Goal: Navigation & Orientation: Find specific page/section

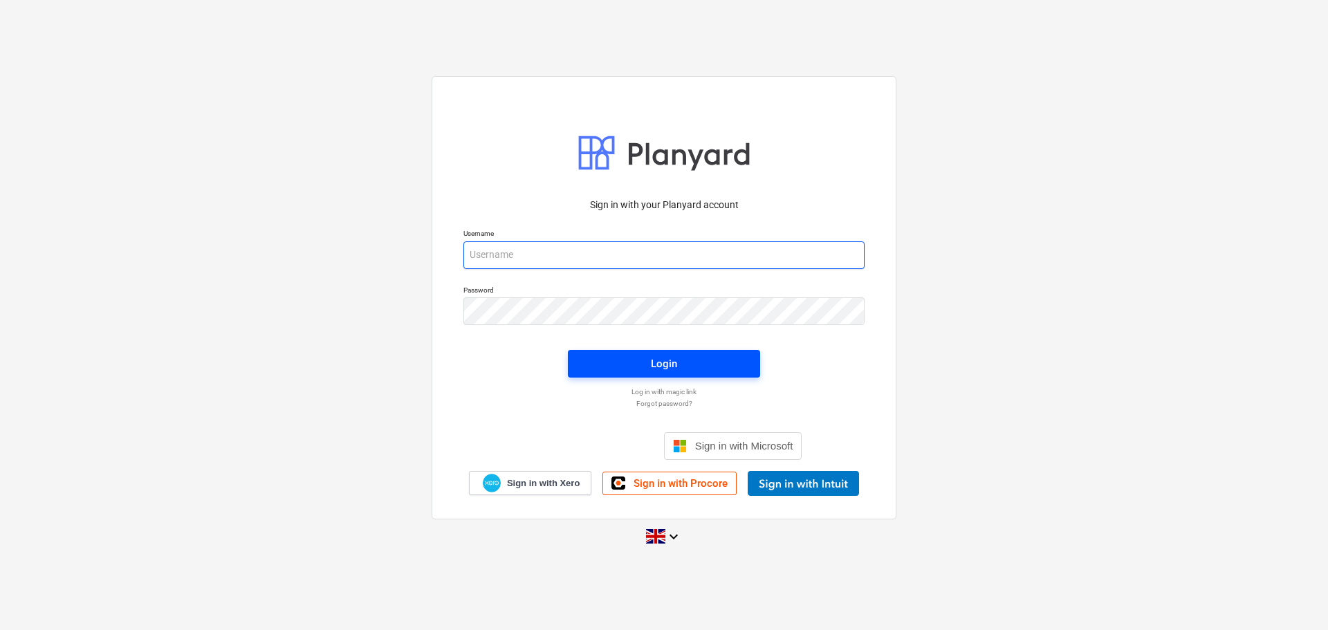
type input "[PERSON_NAME][EMAIL_ADDRESS][DOMAIN_NAME]"
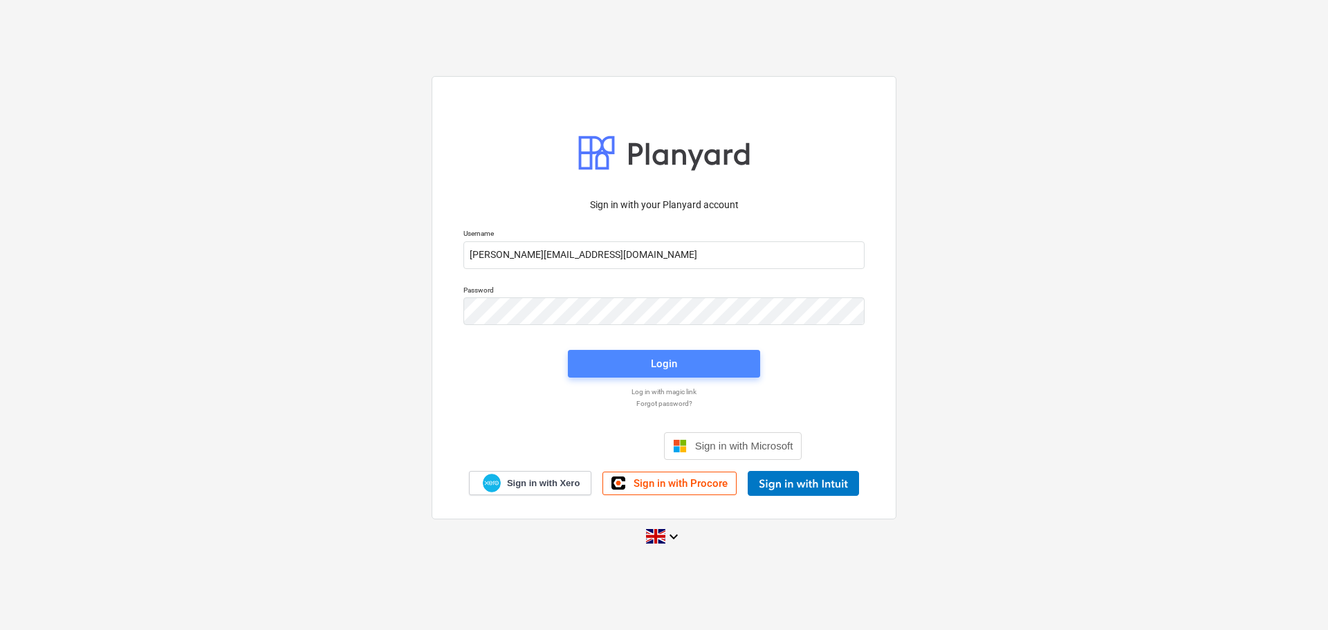
click at [650, 366] on span "Login" at bounding box center [664, 364] width 159 height 18
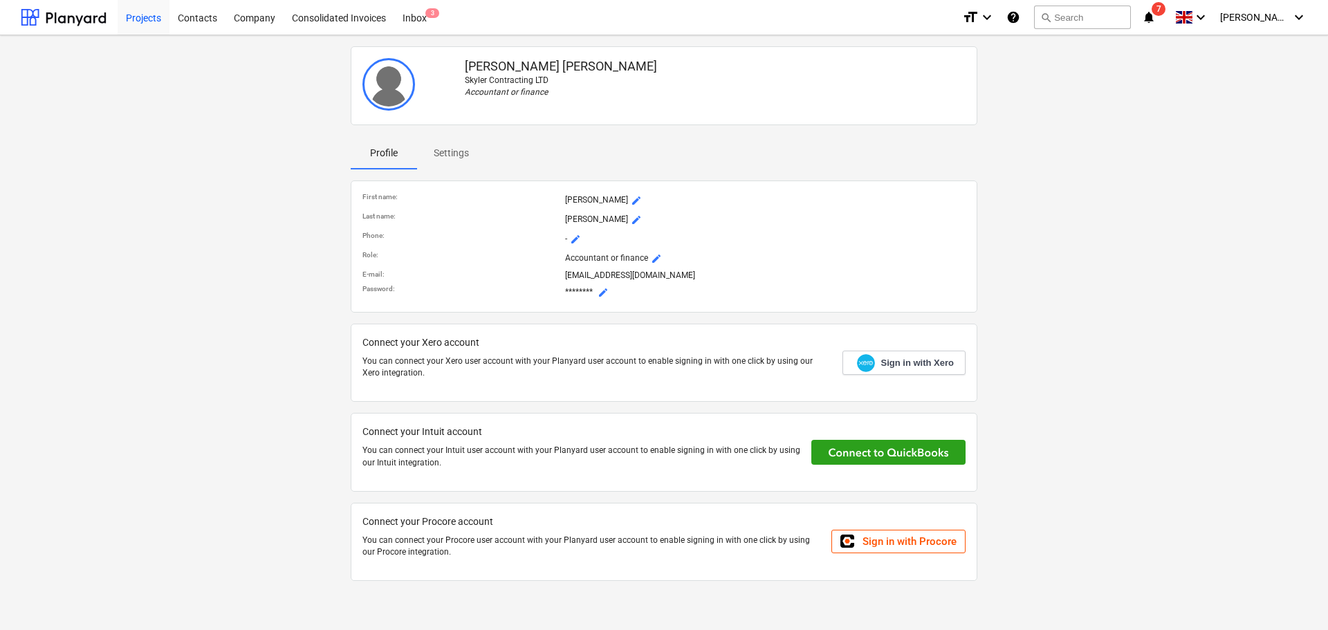
click at [140, 15] on div "Projects" at bounding box center [144, 16] width 52 height 35
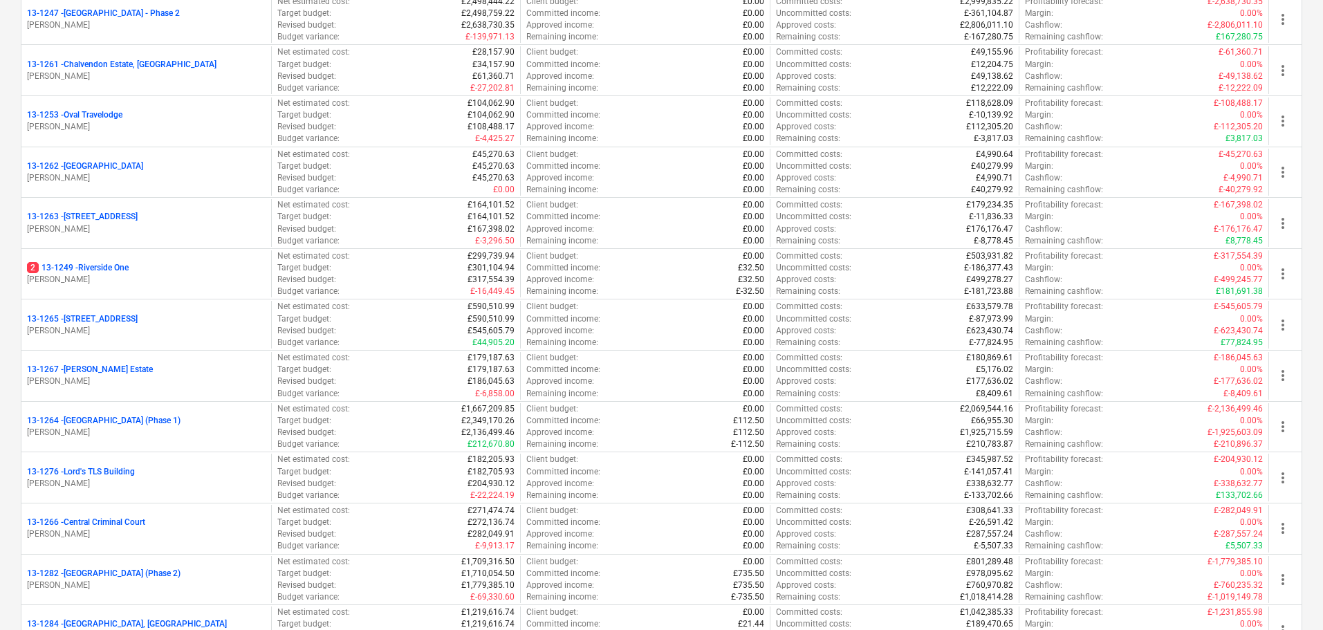
scroll to position [1245, 0]
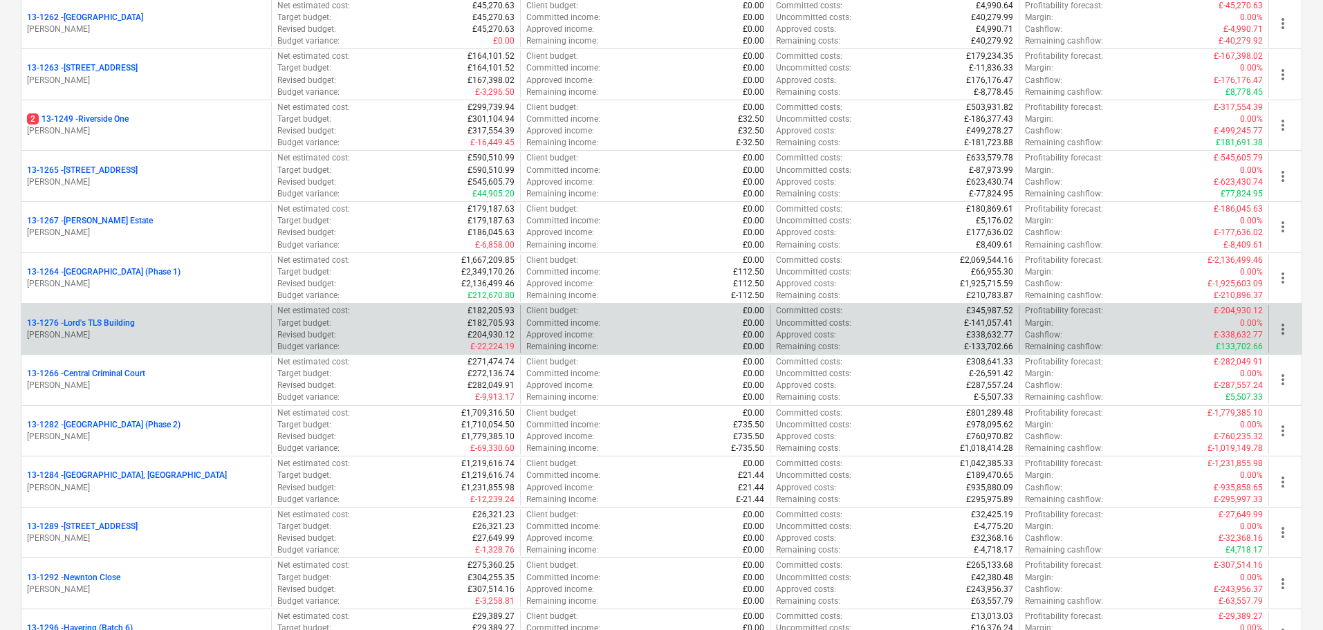
click at [120, 326] on p "13-1276 - Lord's TLS Building" at bounding box center [81, 324] width 108 height 12
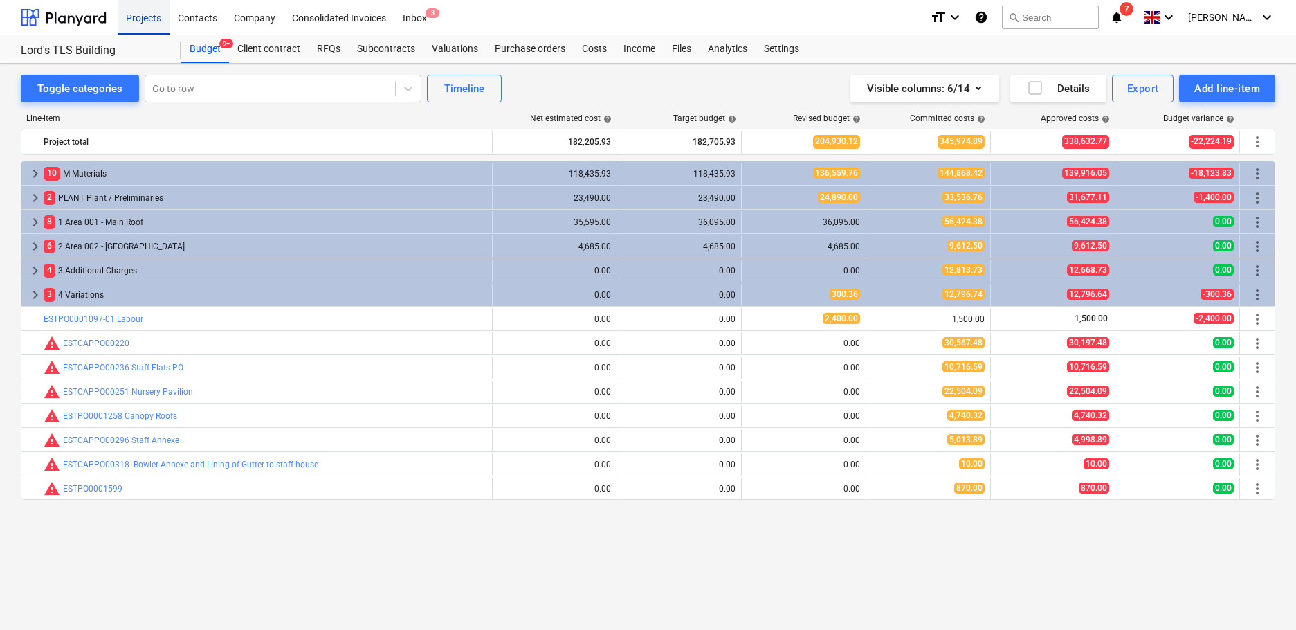
click at [138, 15] on div "Projects" at bounding box center [144, 16] width 52 height 35
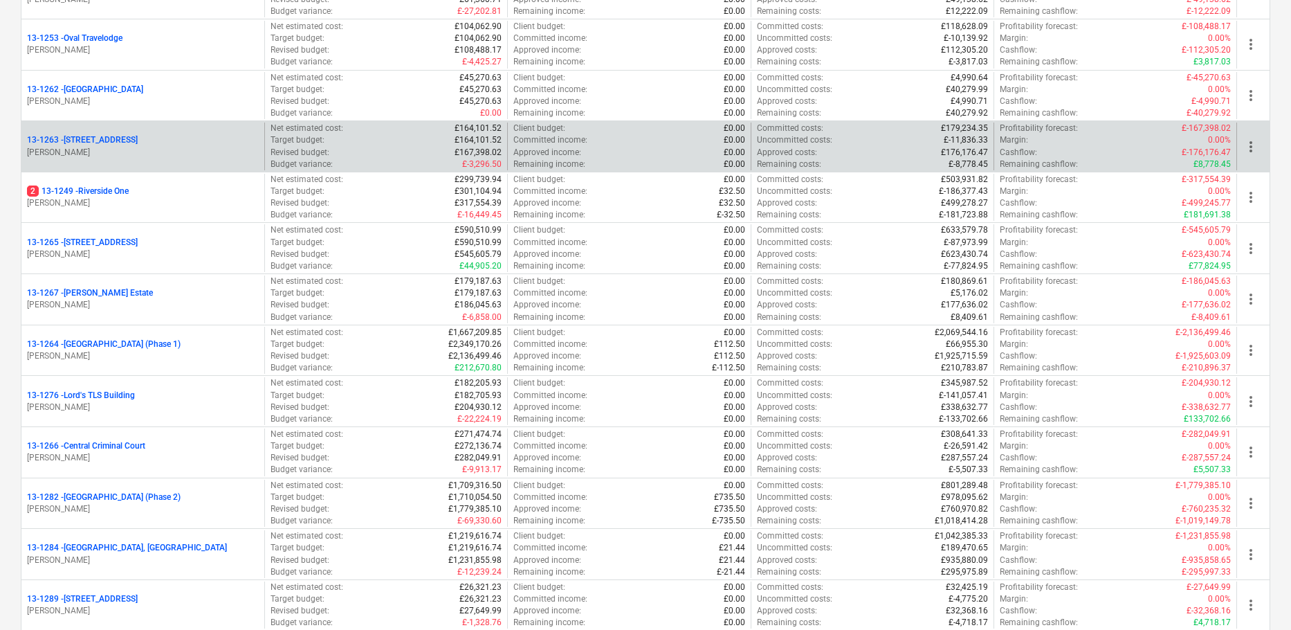
scroll to position [1245, 0]
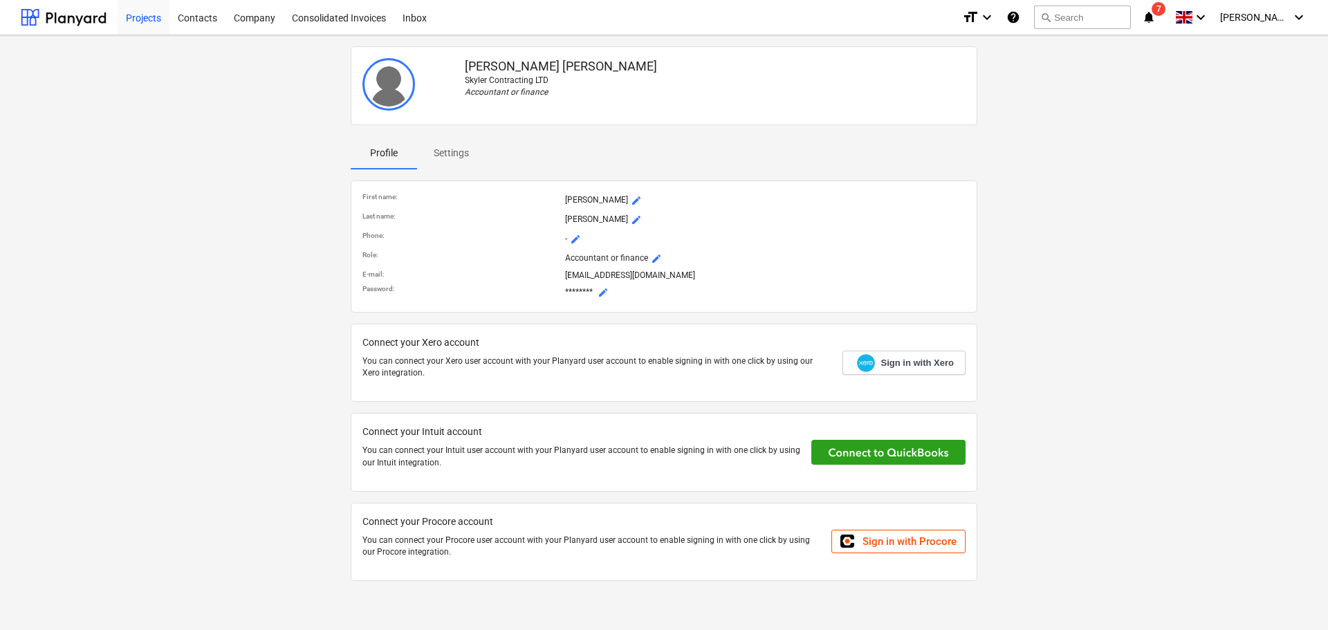
click at [156, 18] on div "Projects" at bounding box center [144, 16] width 52 height 35
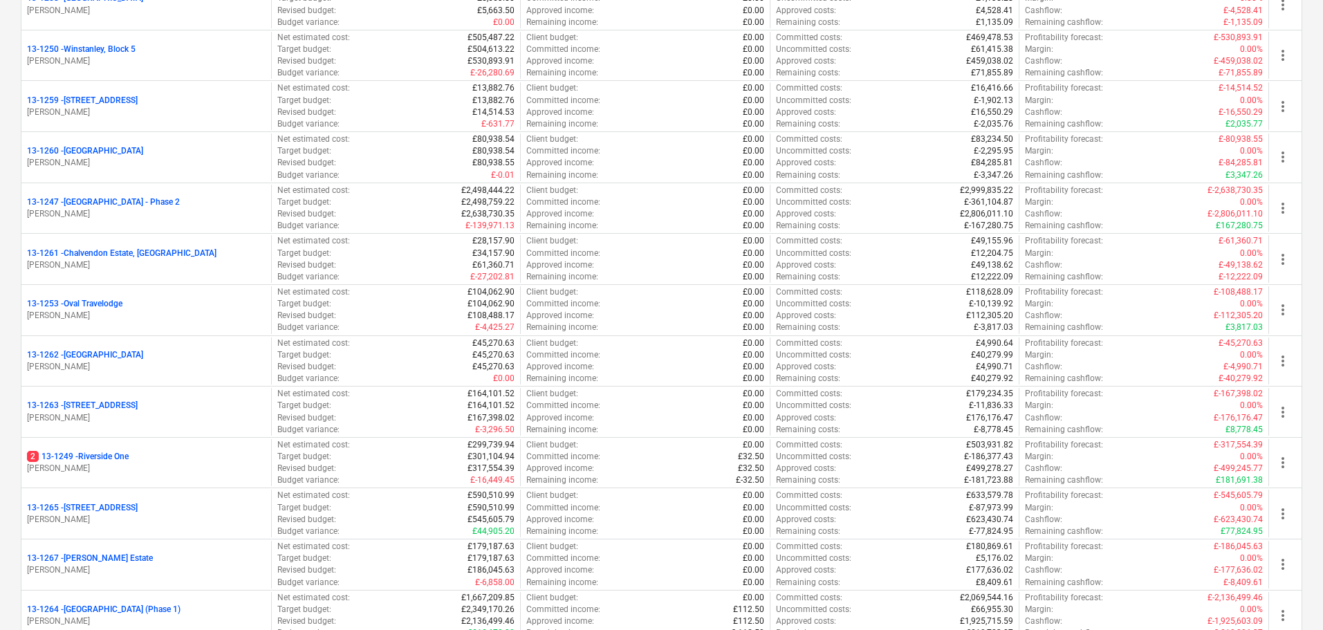
scroll to position [899, 0]
